Goal: Find specific page/section: Find specific page/section

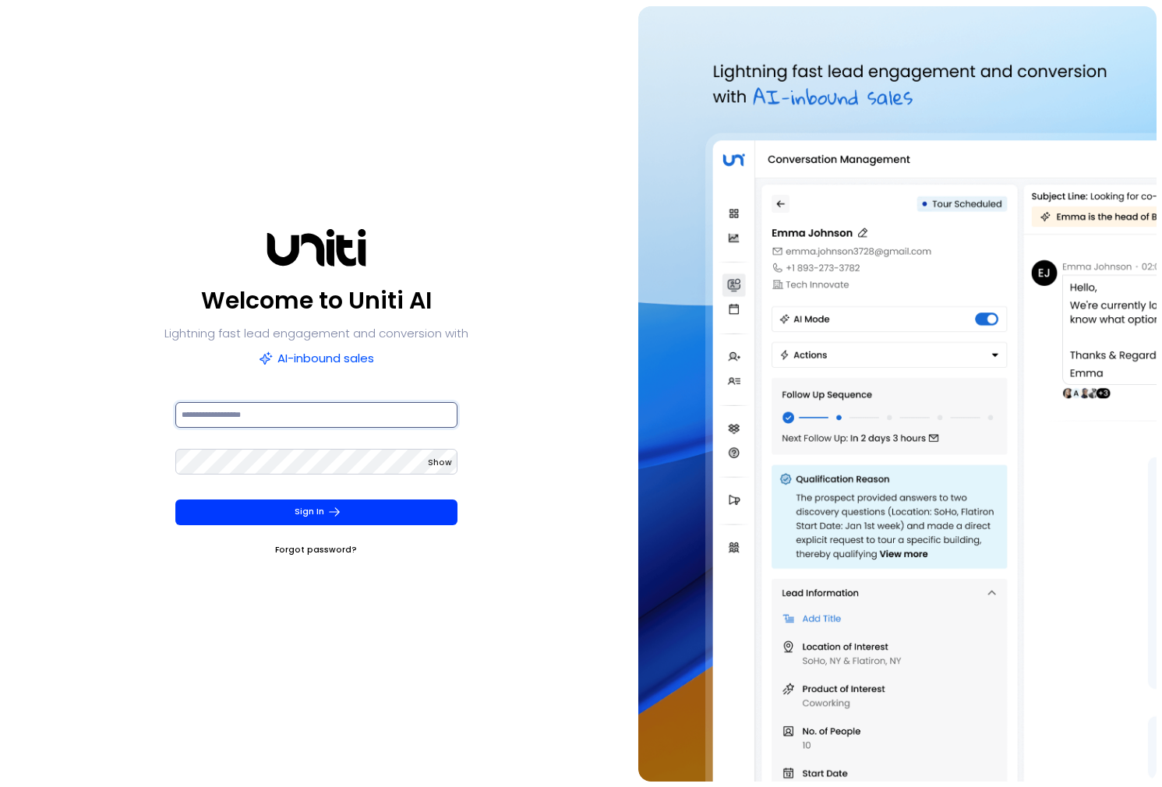
type input "**********"
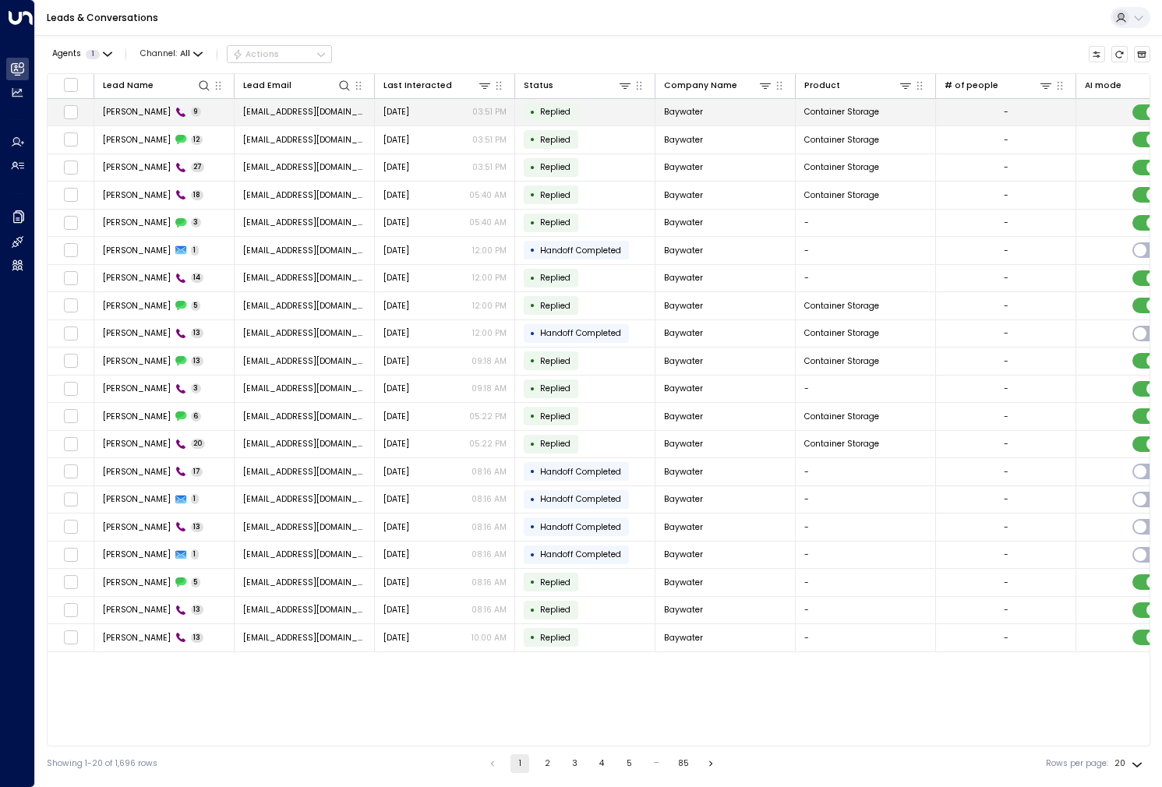
click at [134, 113] on span "[PERSON_NAME]" at bounding box center [137, 112] width 68 height 12
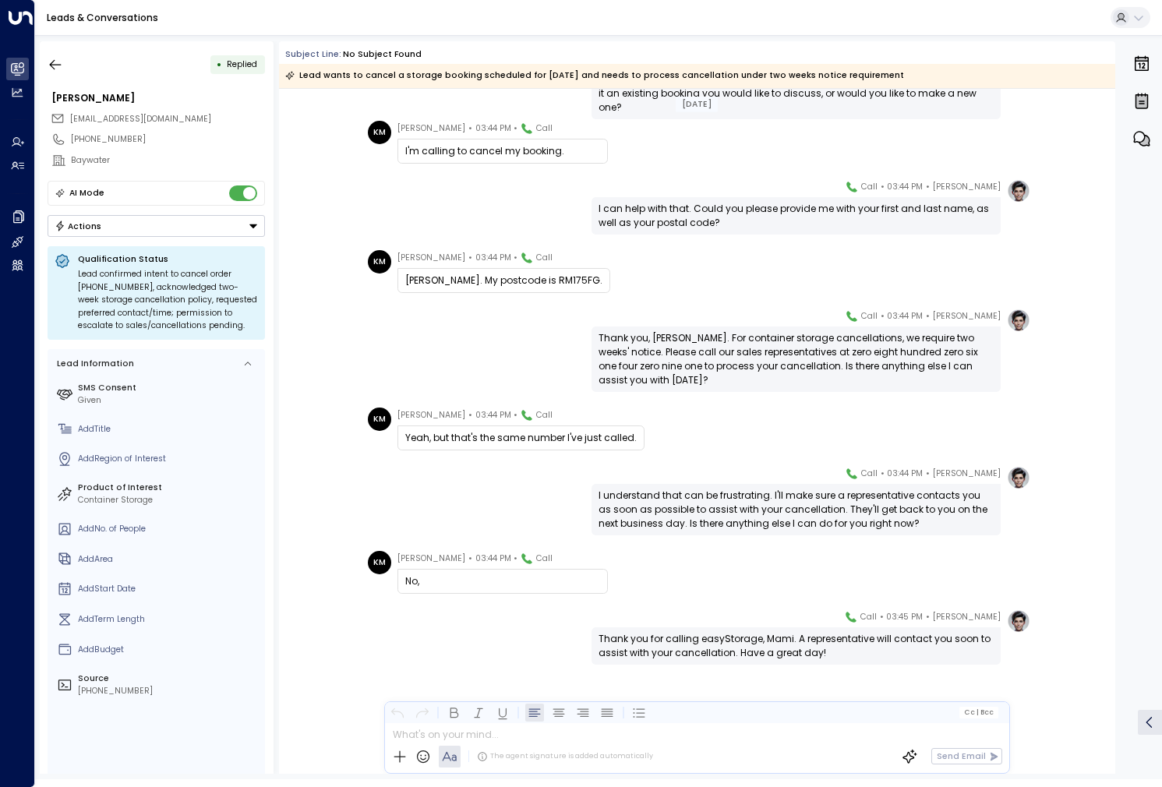
scroll to position [103, 0]
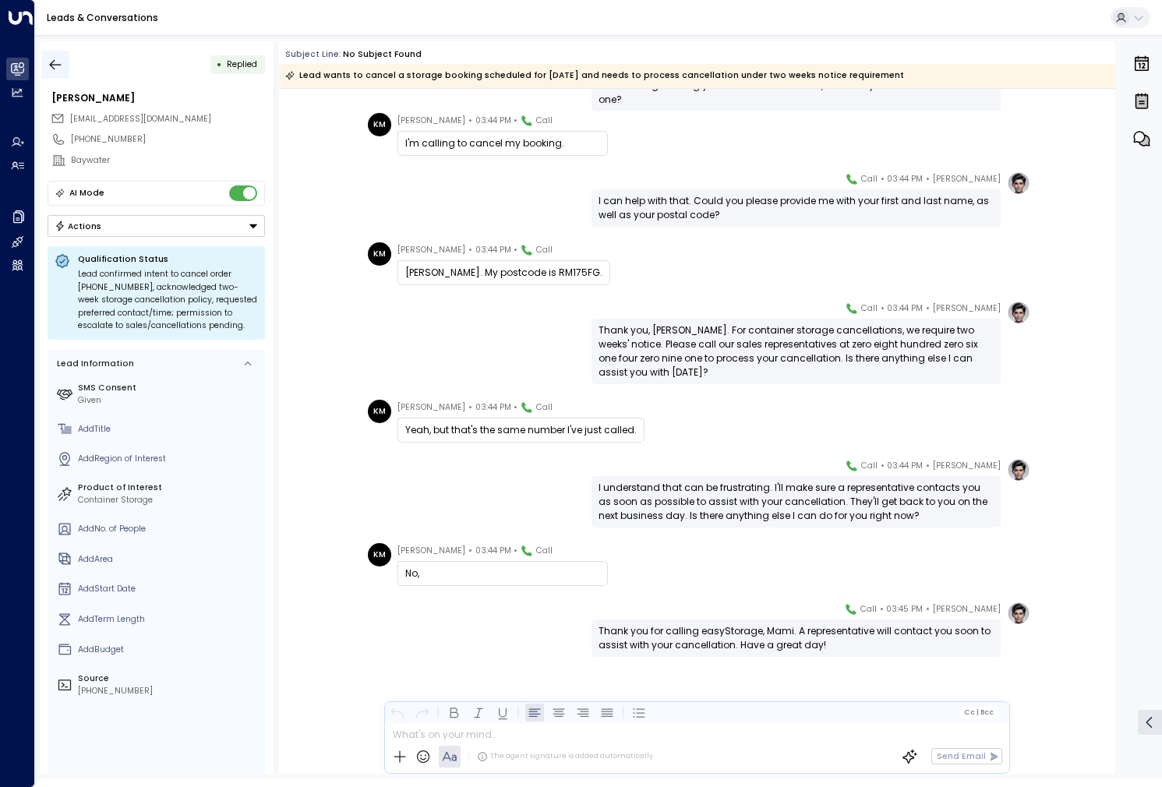
click at [57, 72] on icon "button" at bounding box center [56, 65] width 16 height 16
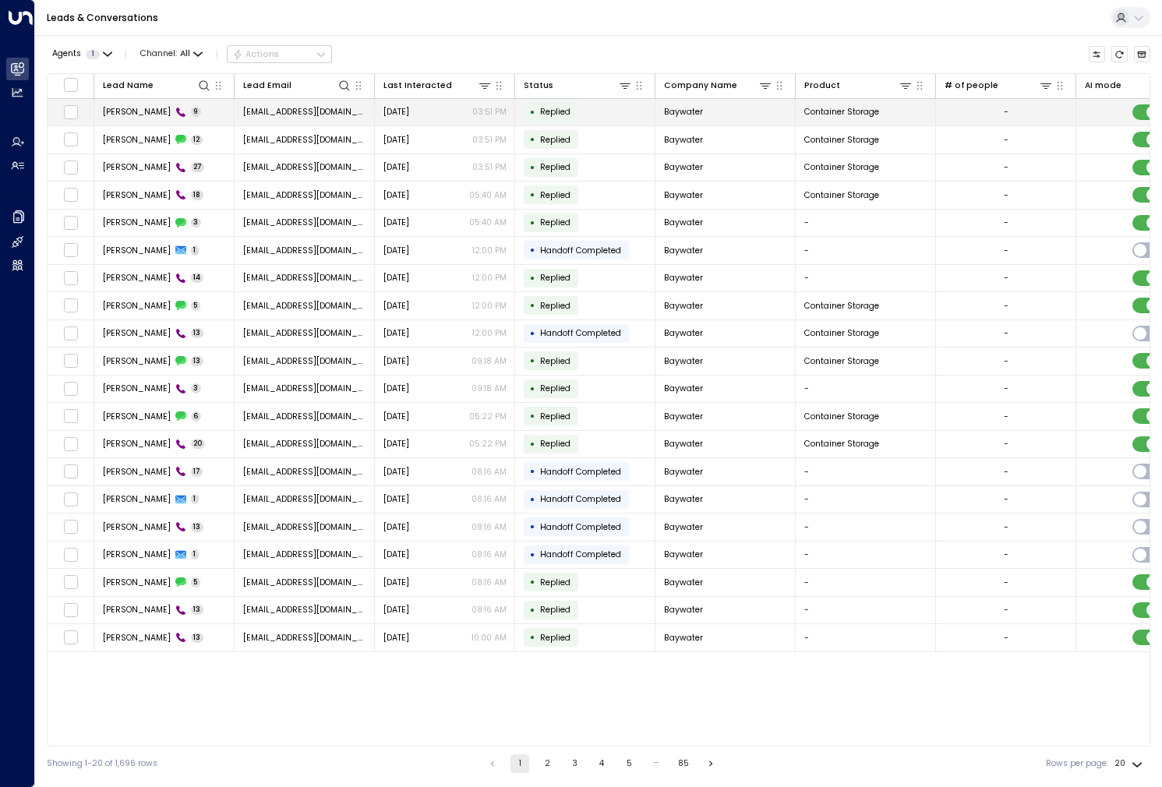
click at [133, 112] on span "[PERSON_NAME]" at bounding box center [137, 112] width 68 height 12
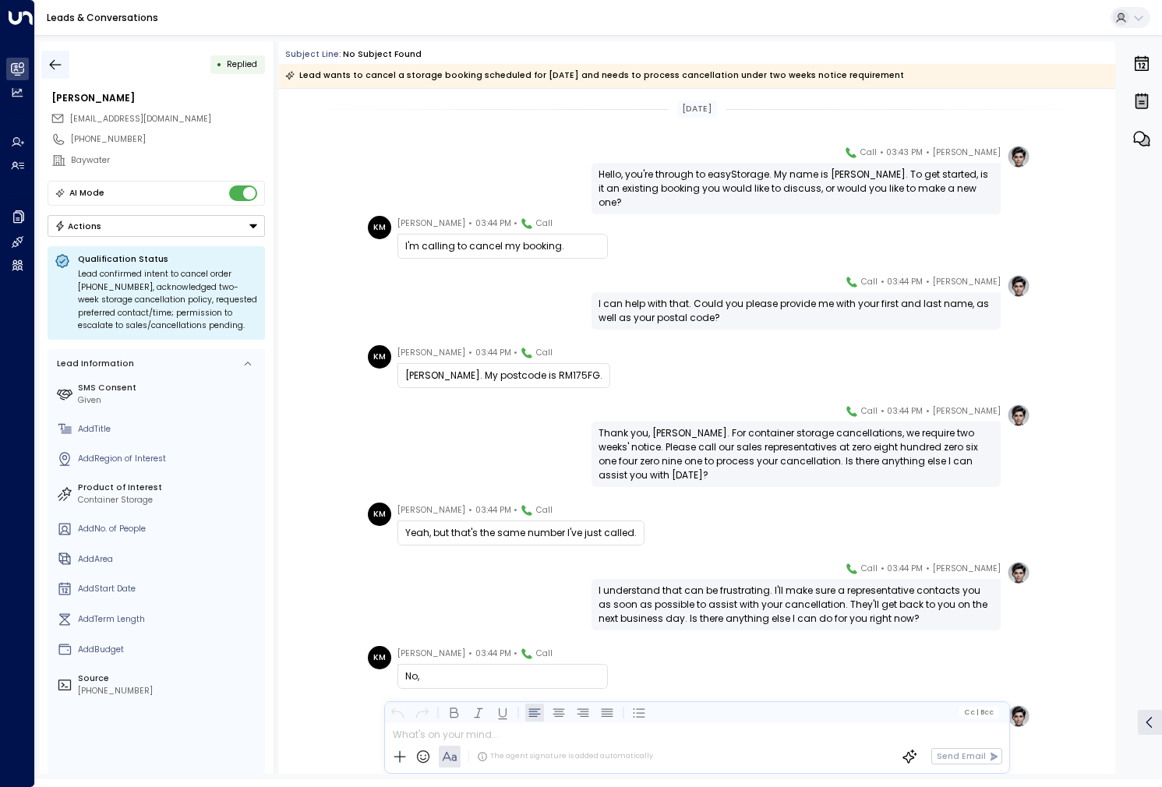
click at [58, 65] on icon "button" at bounding box center [56, 64] width 12 height 10
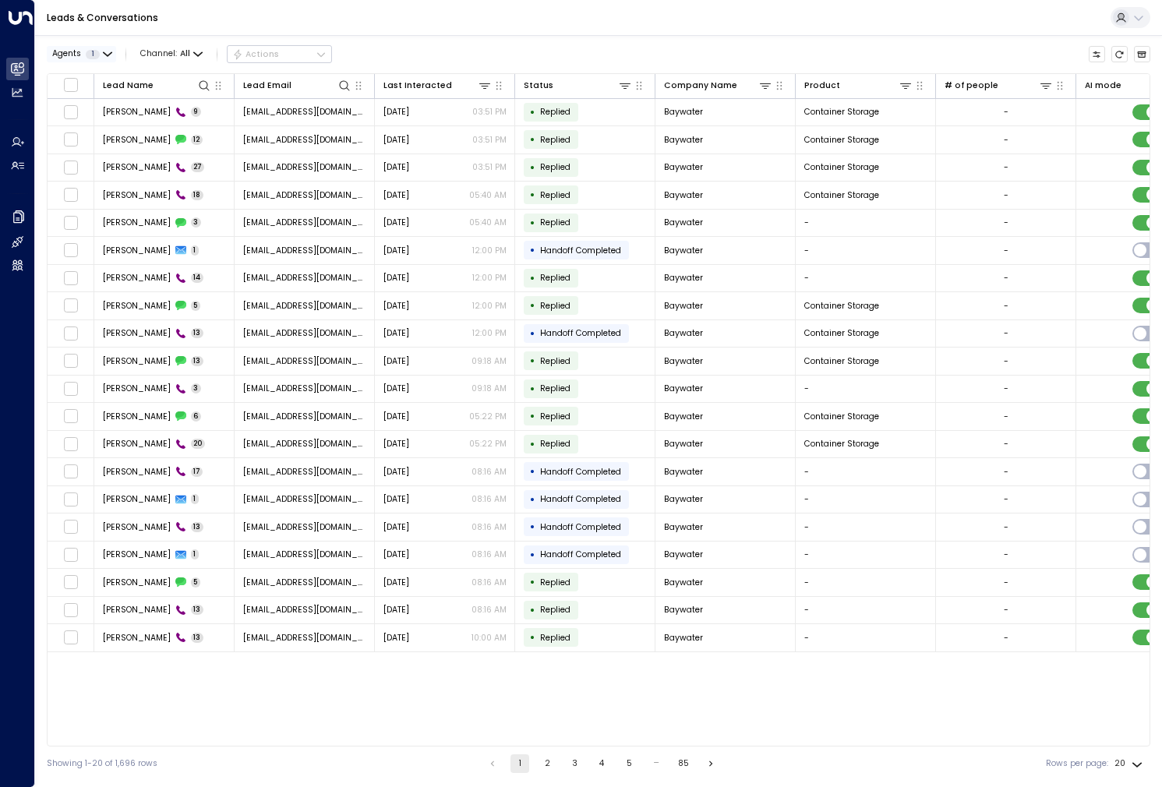
click at [110, 54] on icon "button" at bounding box center [108, 53] width 8 height 3
click at [118, 111] on button "Clear" at bounding box center [120, 106] width 24 height 9
click at [639, 3] on div at bounding box center [581, 393] width 1162 height 787
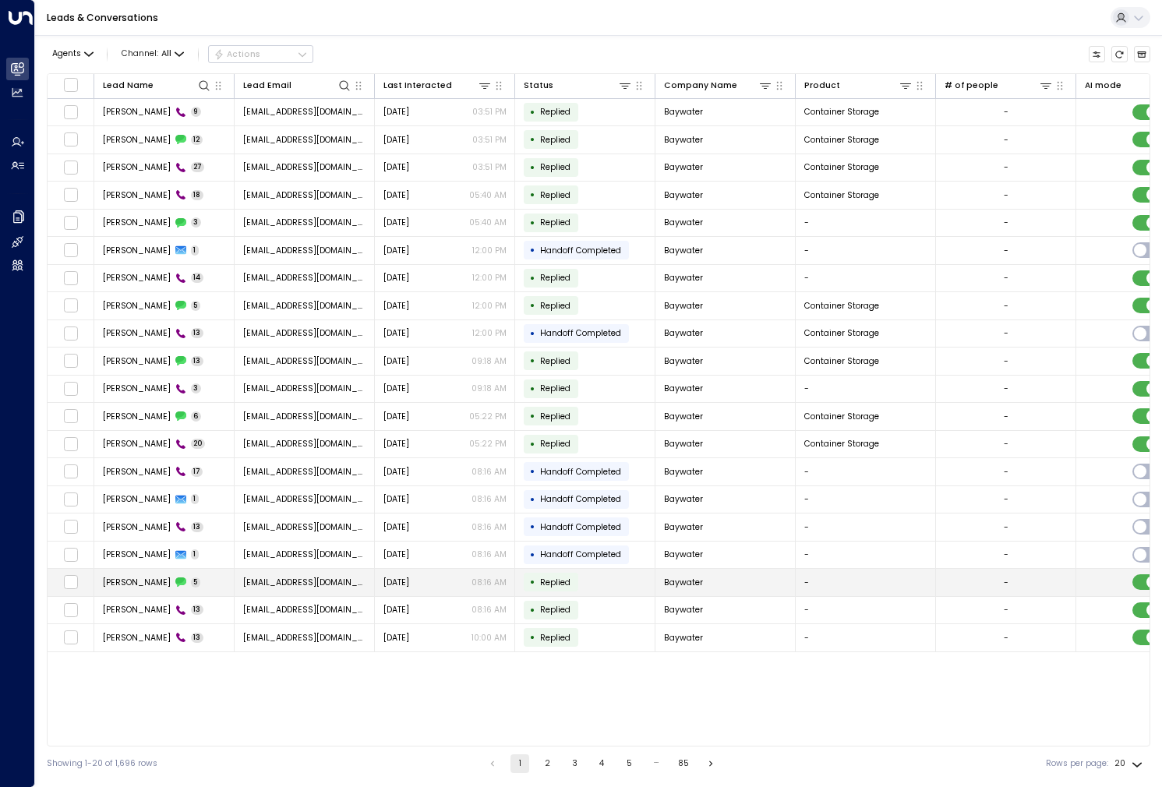
click at [129, 577] on span "[PERSON_NAME]" at bounding box center [137, 583] width 68 height 12
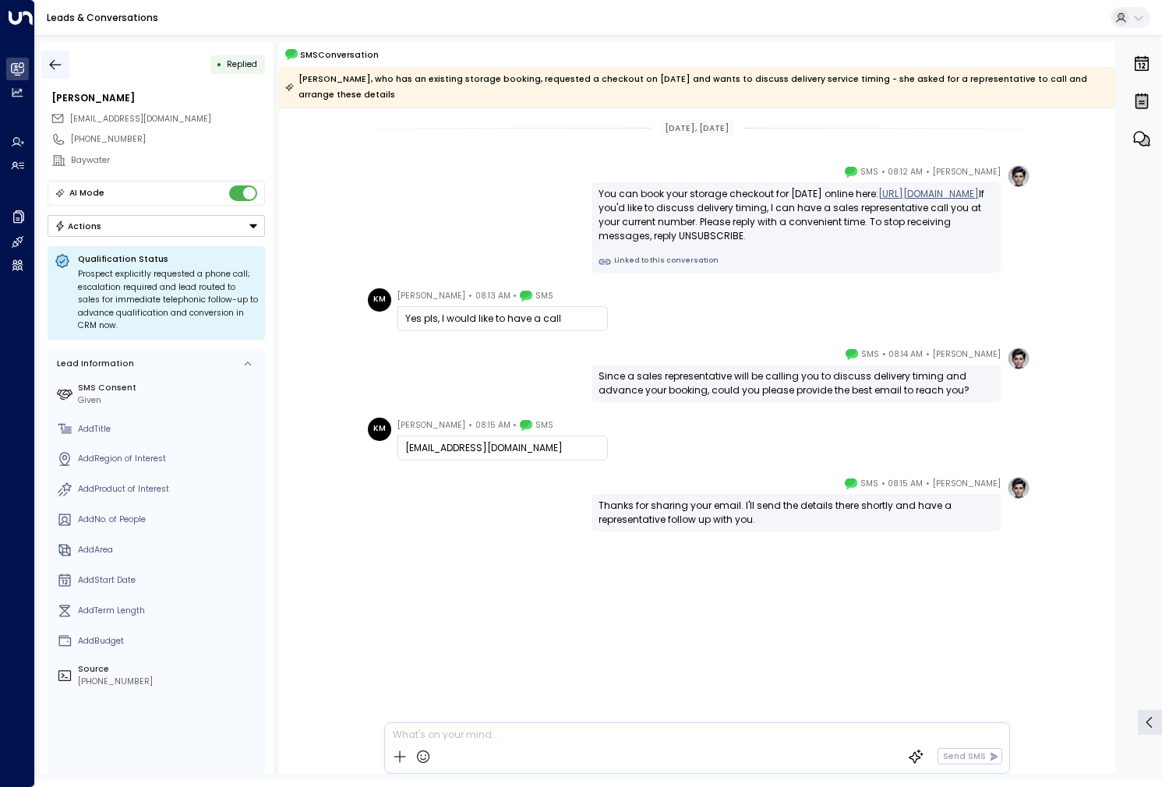
click at [53, 73] on button "button" at bounding box center [55, 65] width 28 height 28
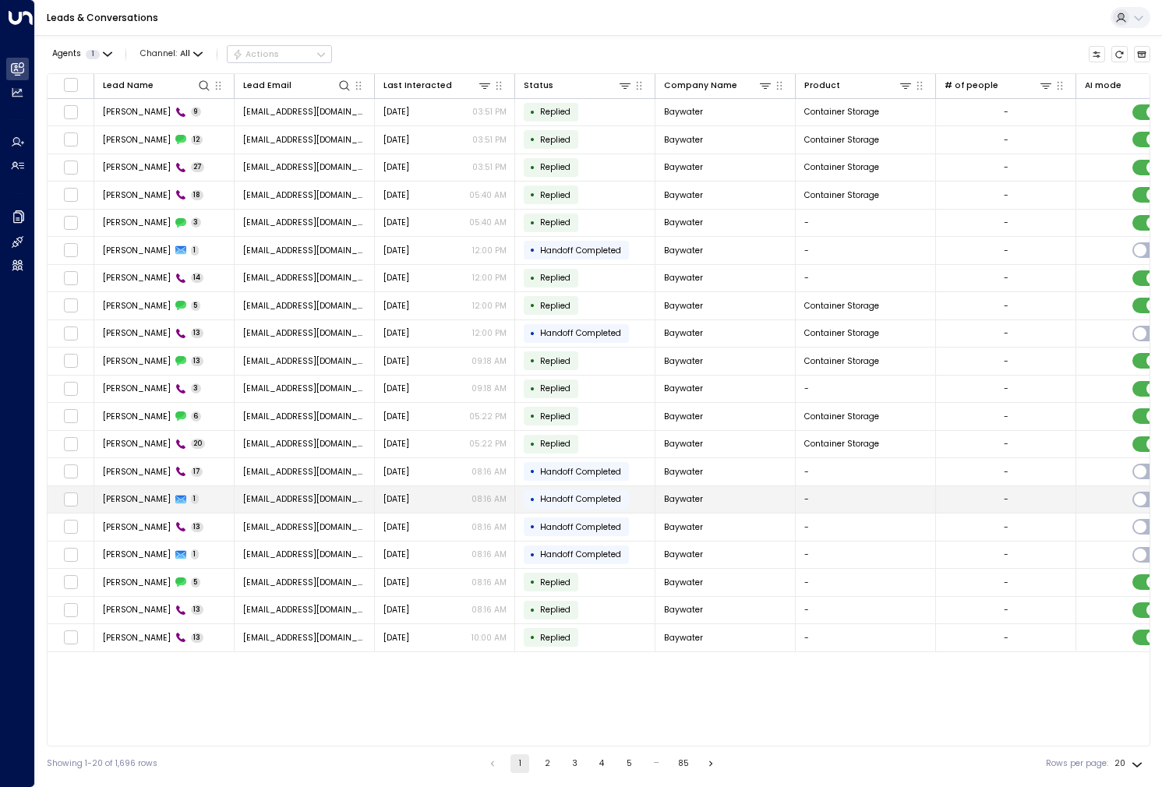
click at [157, 500] on div "[PERSON_NAME] 1" at bounding box center [151, 499] width 97 height 12
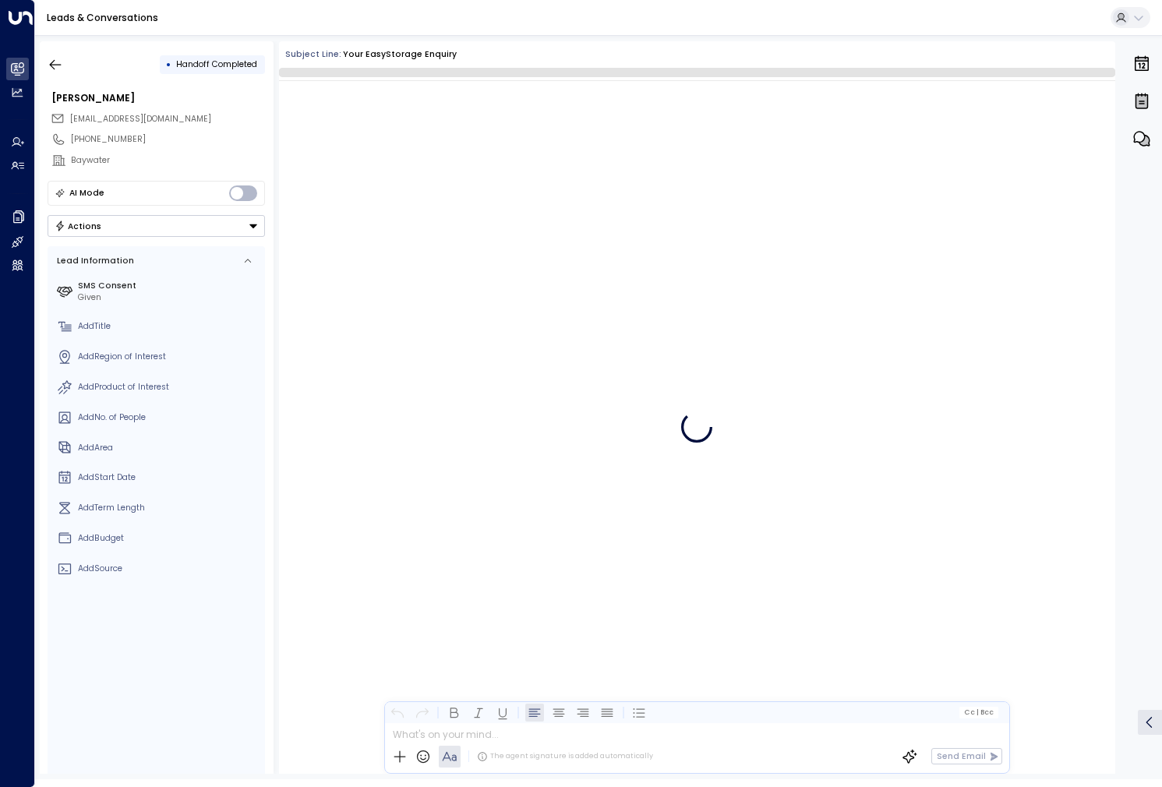
scroll to position [113, 0]
